Goal: Information Seeking & Learning: Learn about a topic

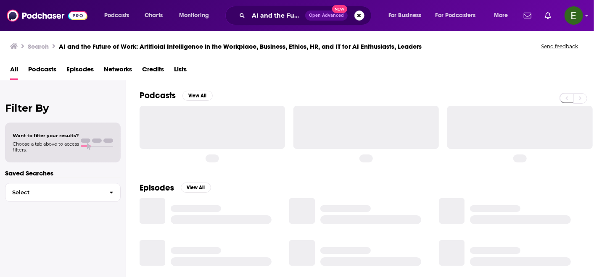
click at [360, 12] on button "Search podcasts, credits, & more..." at bounding box center [359, 16] width 10 height 10
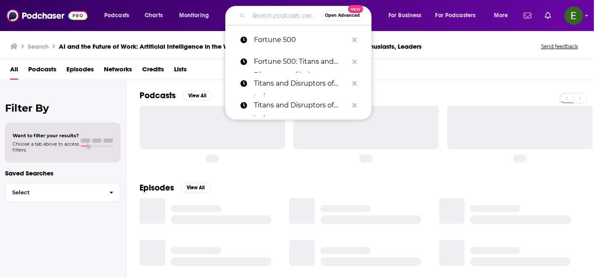
click at [260, 17] on input "Search podcasts, credits, & more..." at bounding box center [284, 15] width 73 height 13
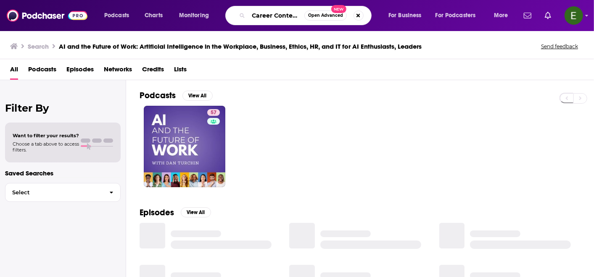
scroll to position [0, 1]
type input "Career Contessa"
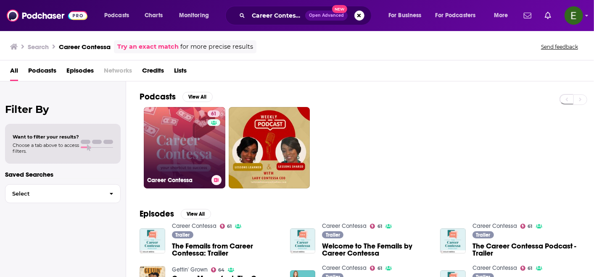
click at [176, 145] on link "61 Career Contessa" at bounding box center [185, 148] width 82 height 82
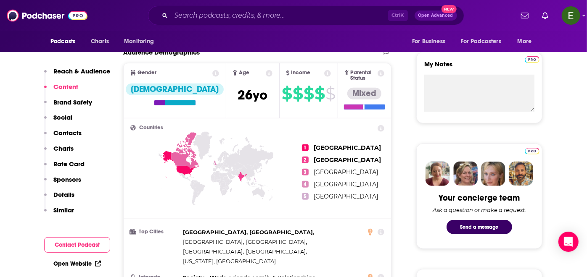
scroll to position [280, 0]
